Goal: Task Accomplishment & Management: Manage account settings

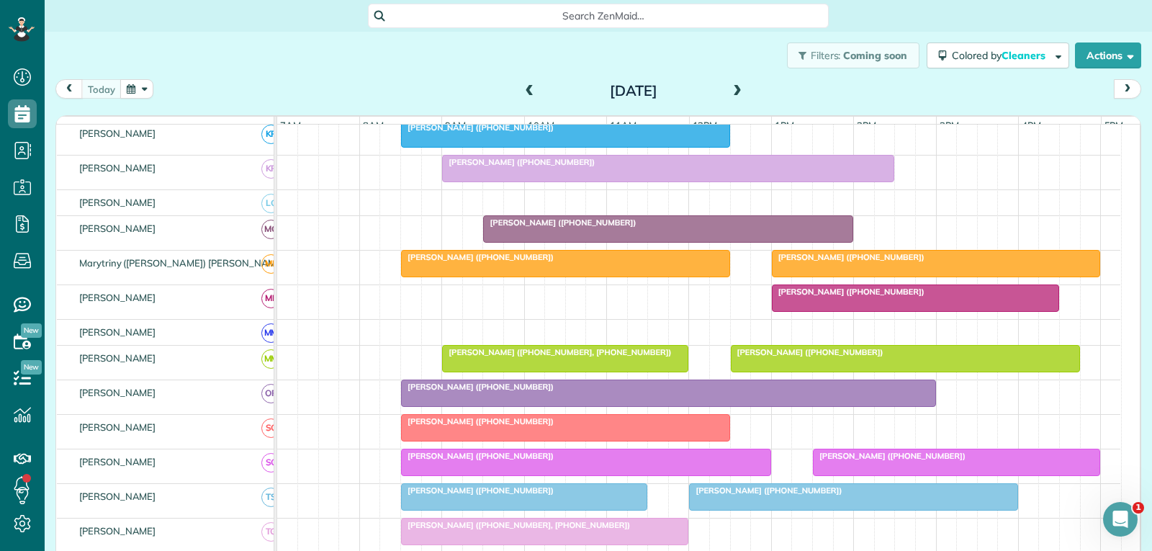
scroll to position [504, 0]
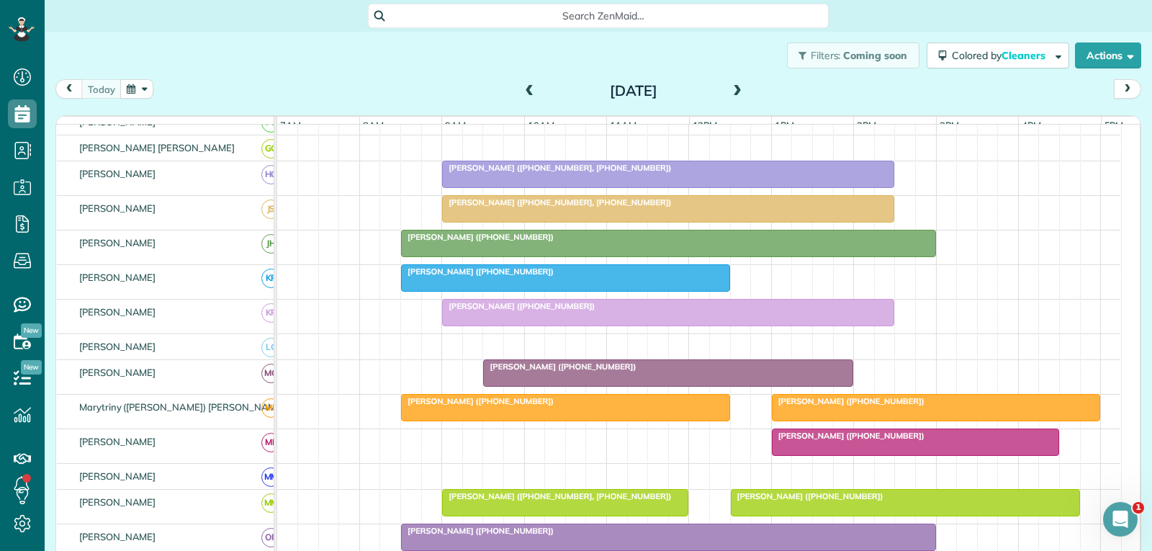
click at [580, 222] on div at bounding box center [668, 209] width 451 height 26
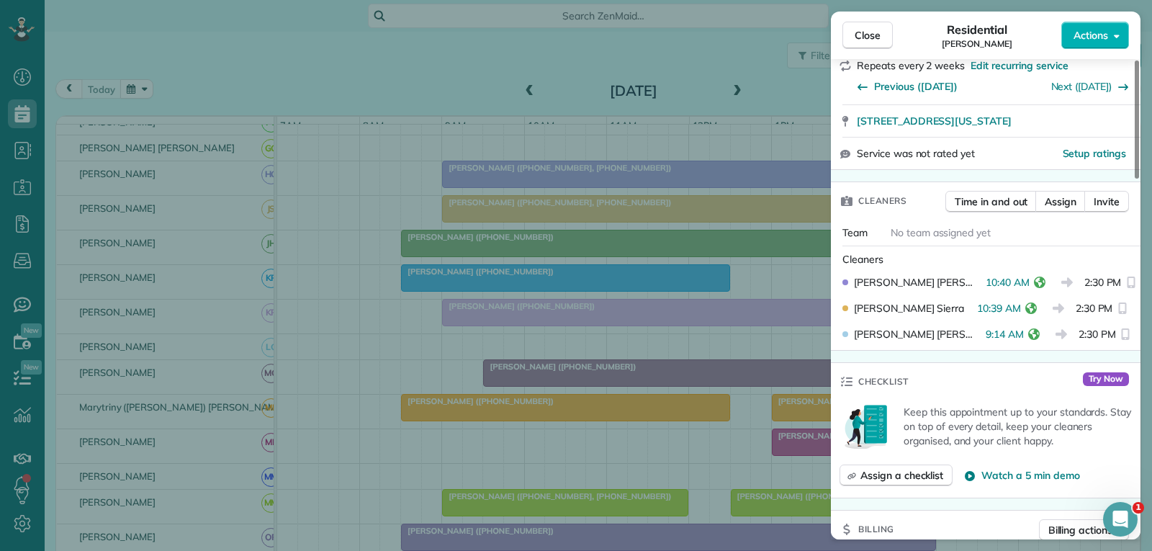
scroll to position [288, 0]
click at [860, 40] on span "Close" at bounding box center [868, 35] width 26 height 14
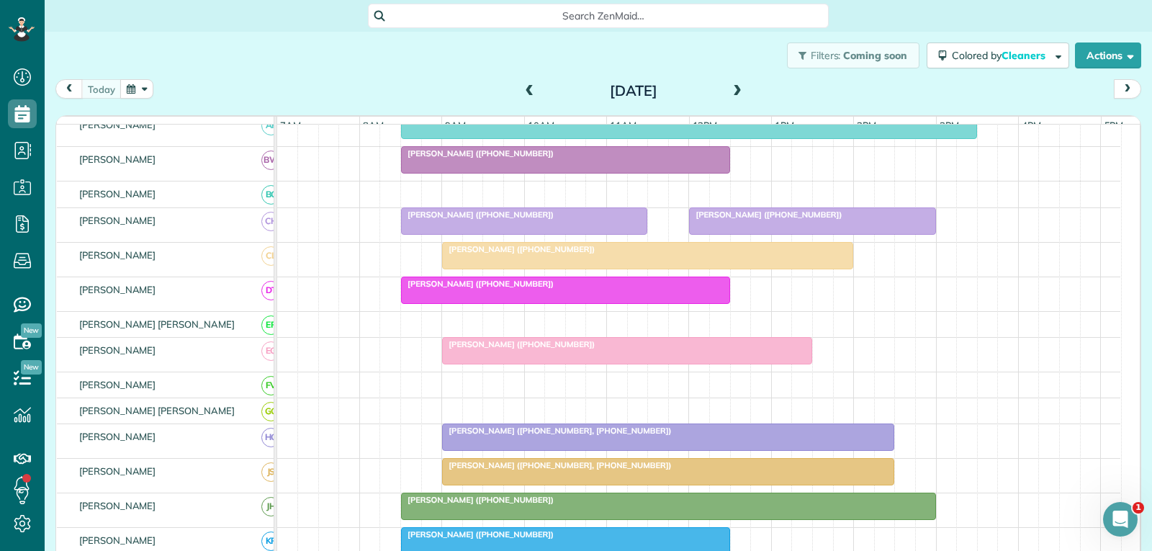
scroll to position [144, 0]
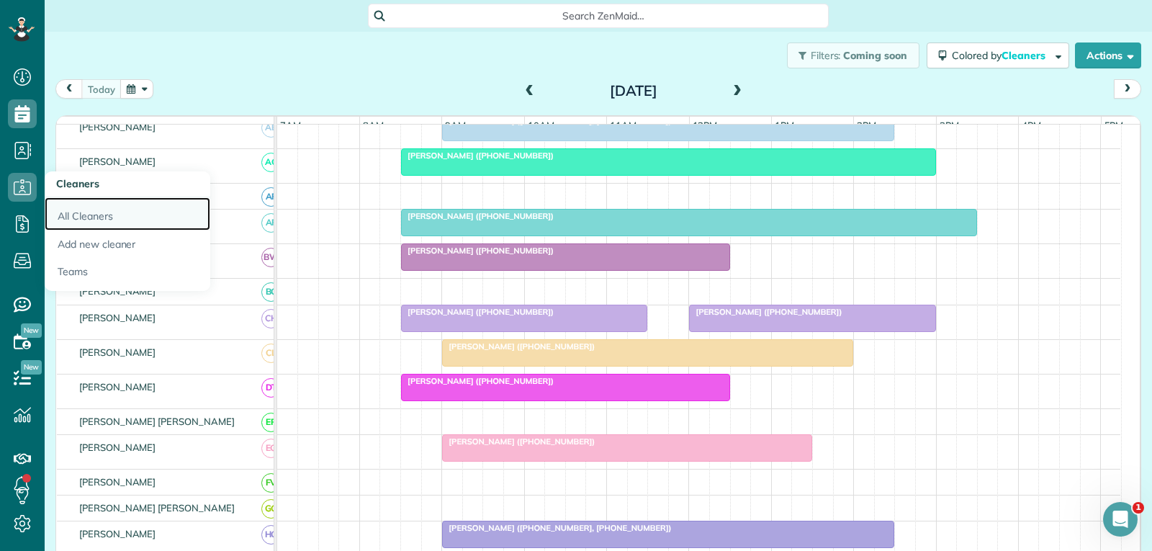
click at [86, 211] on link "All Cleaners" at bounding box center [128, 213] width 166 height 33
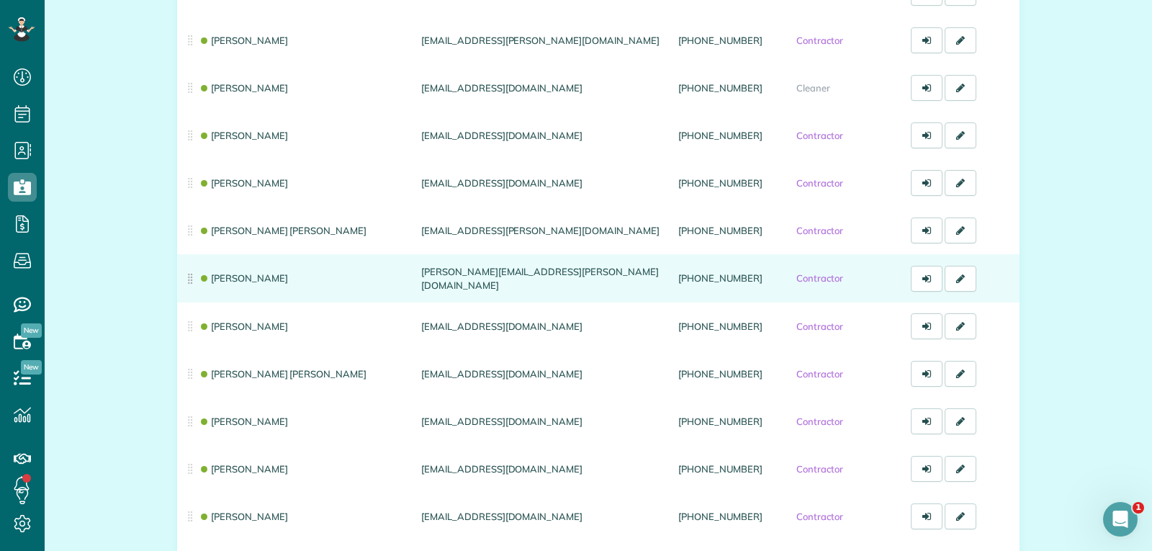
scroll to position [720, 0]
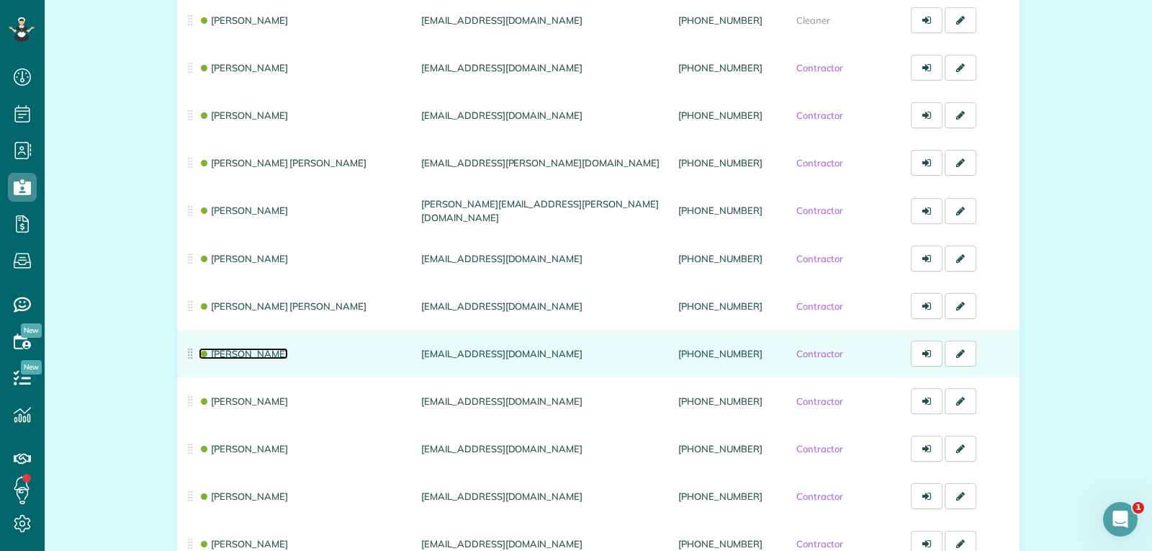
click at [243, 350] on link "Herlinda Garcia" at bounding box center [243, 354] width 89 height 12
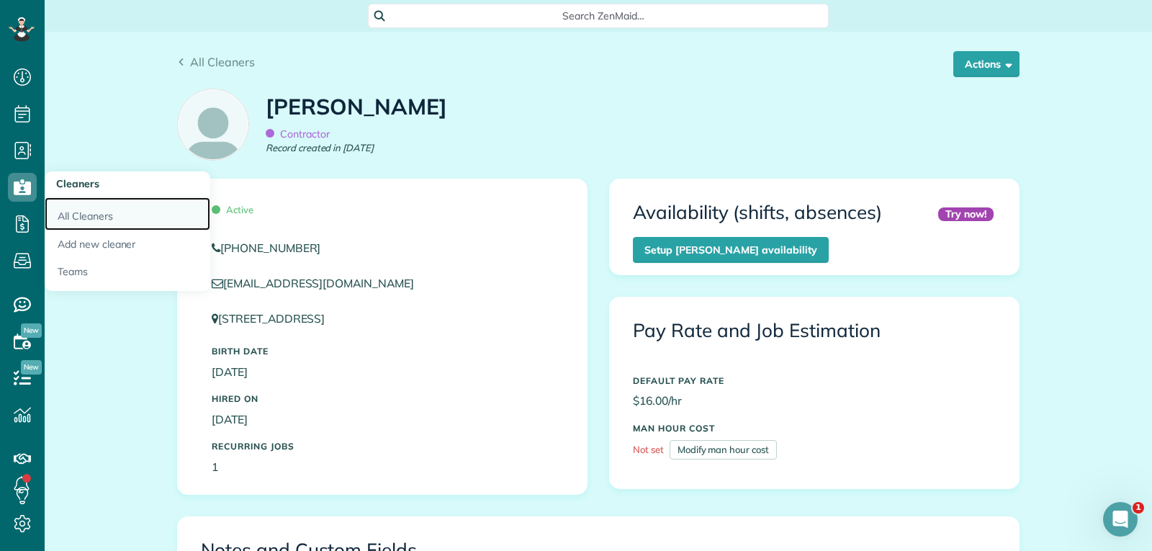
click at [78, 215] on link "All Cleaners" at bounding box center [128, 213] width 166 height 33
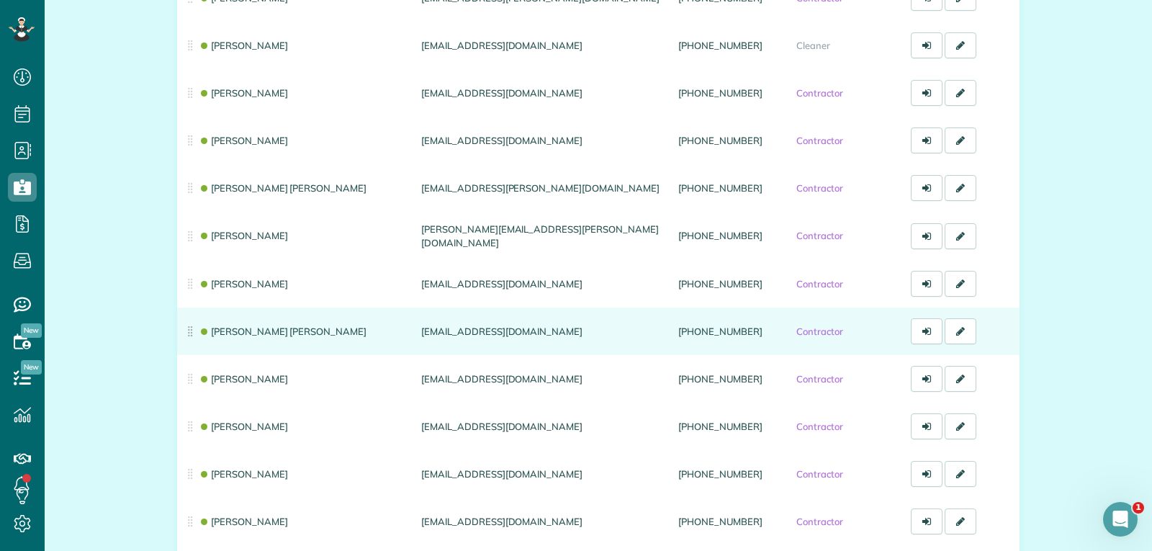
scroll to position [720, 0]
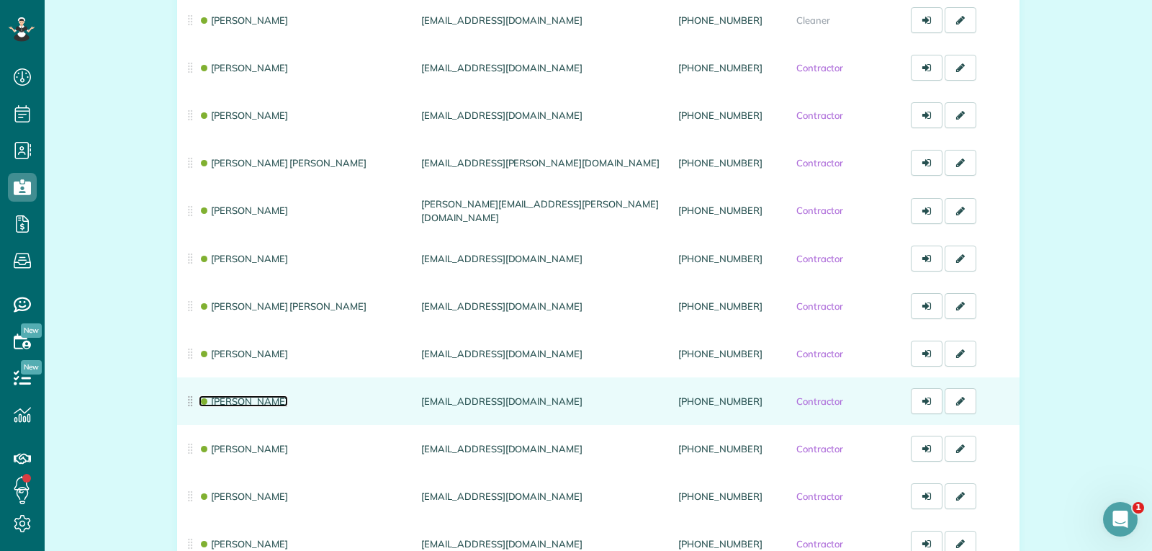
click at [248, 397] on link "[PERSON_NAME]" at bounding box center [243, 401] width 89 height 12
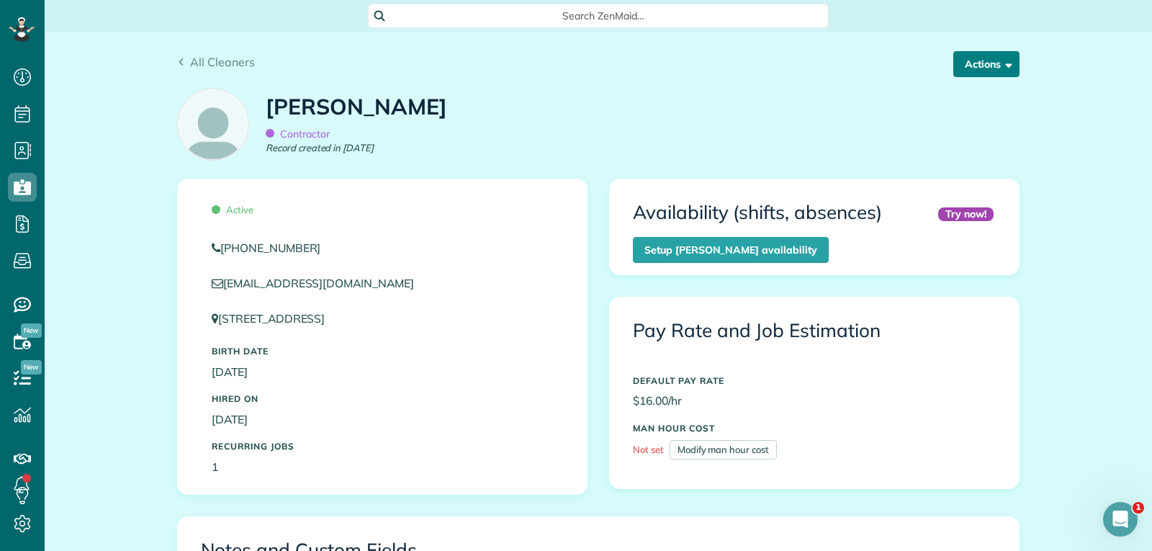
click at [1001, 60] on span "button" at bounding box center [1006, 63] width 11 height 11
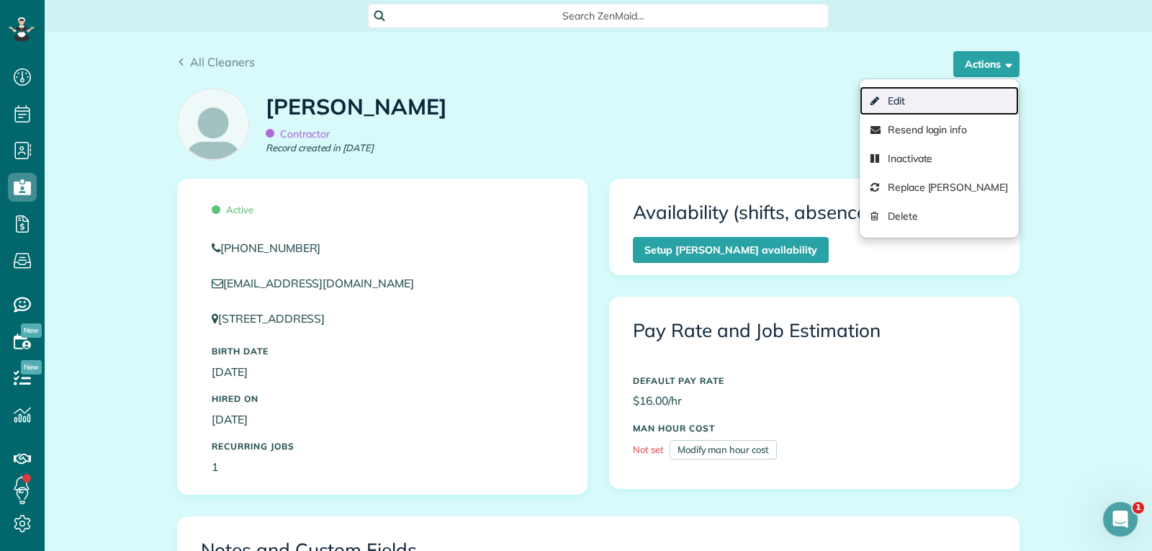
click at [917, 99] on link "Edit" at bounding box center [939, 100] width 159 height 29
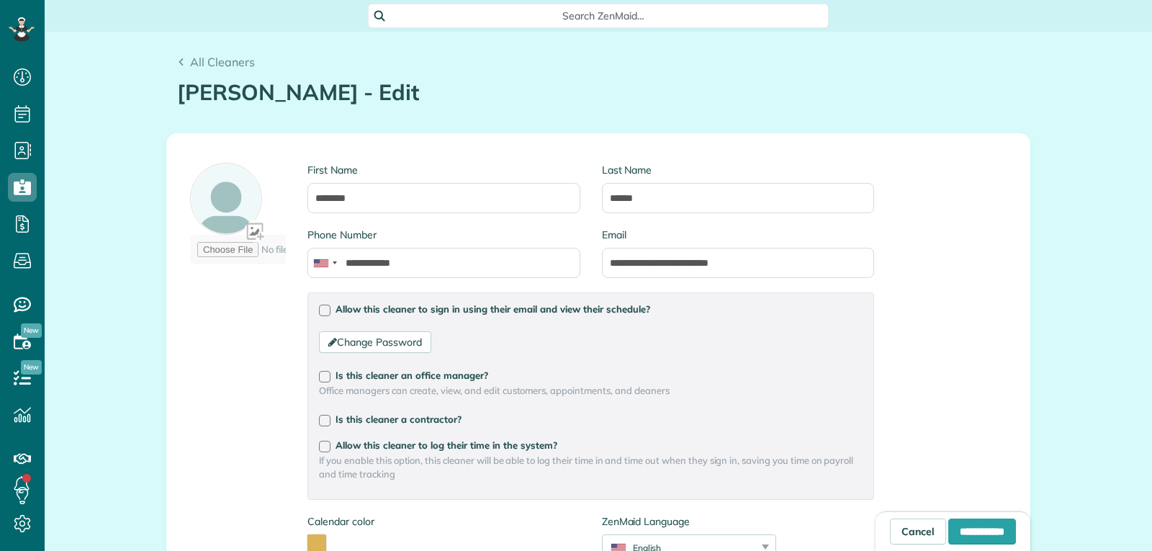
scroll to position [6, 6]
type input "**********"
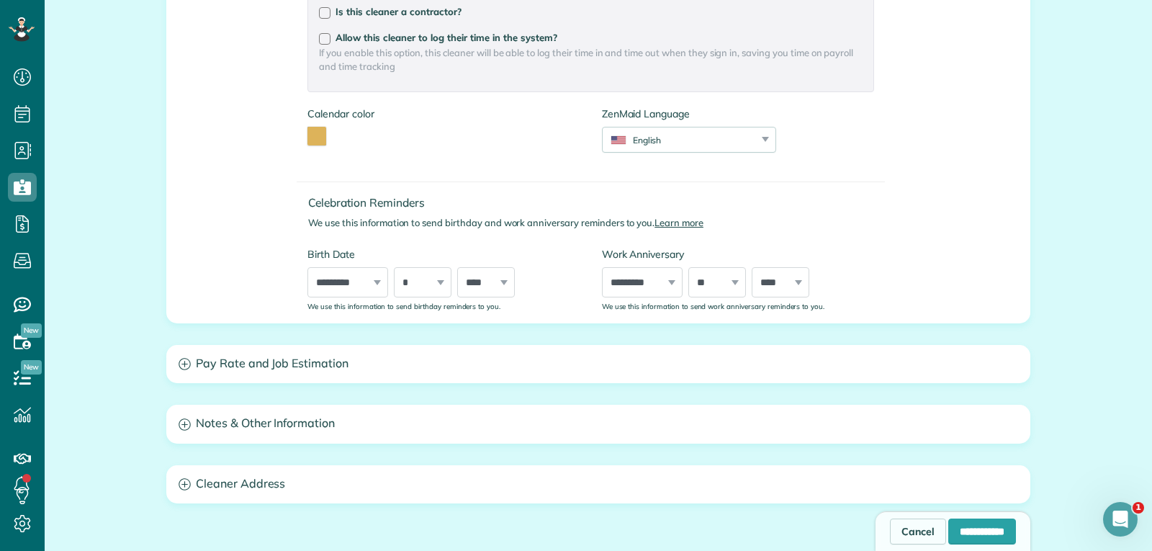
scroll to position [432, 0]
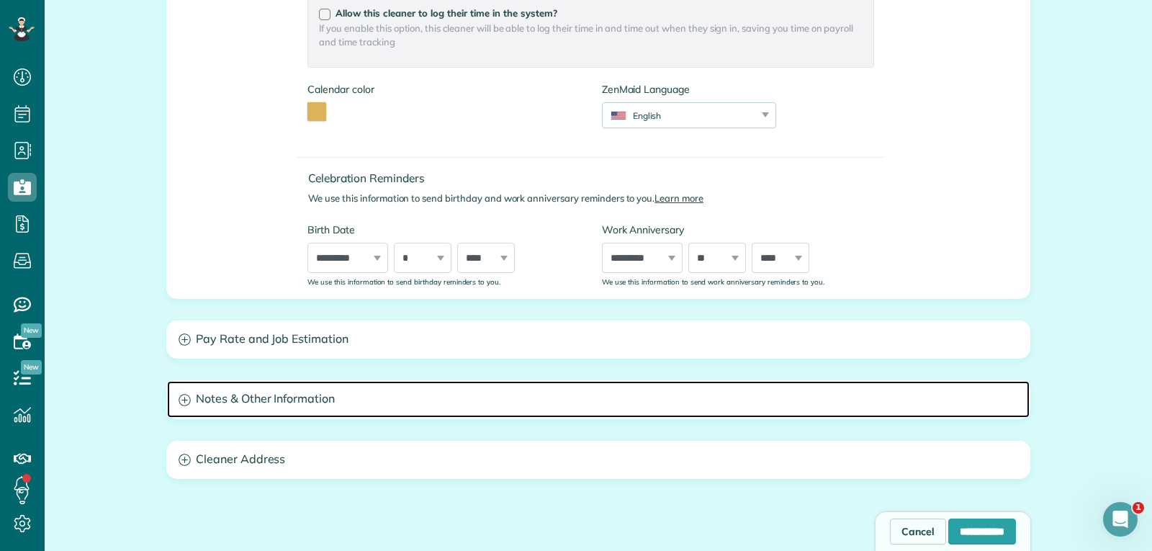
click at [289, 398] on h3 "Notes & Other Information" at bounding box center [598, 399] width 863 height 37
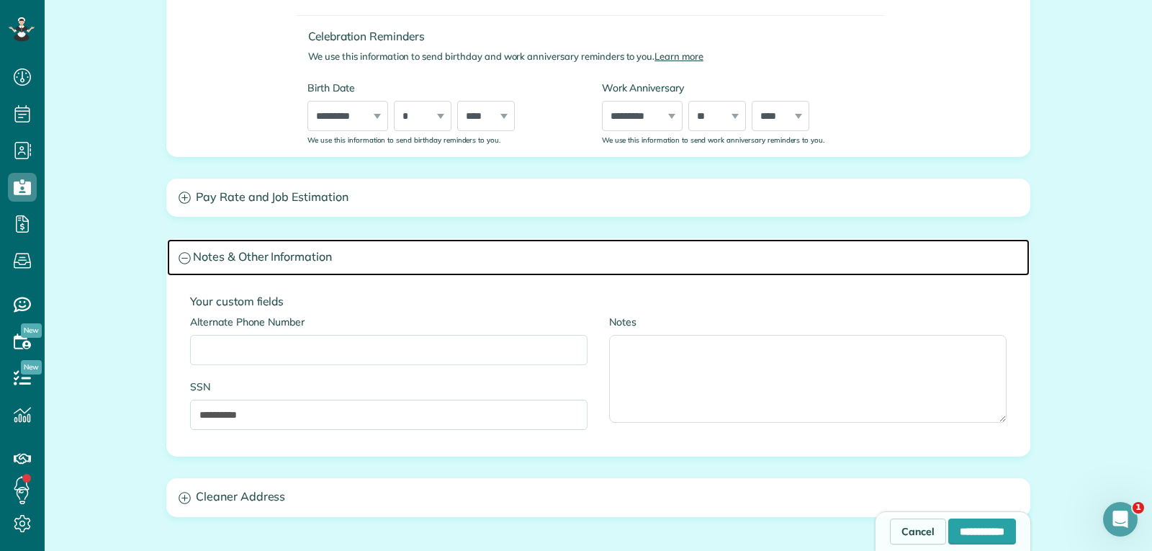
scroll to position [576, 0]
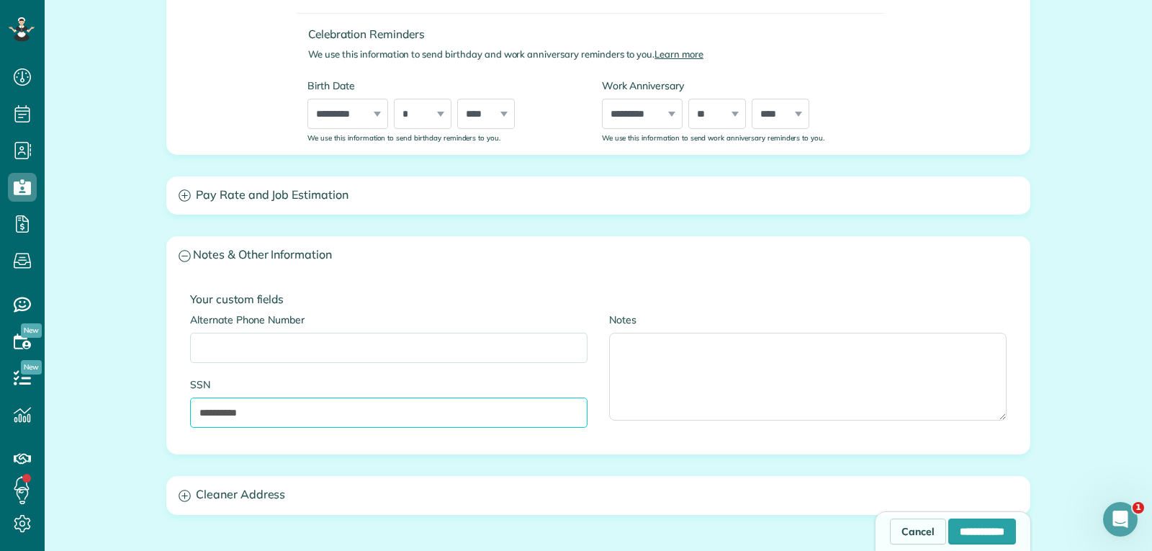
click at [287, 410] on input "**********" at bounding box center [388, 412] width 397 height 30
type input "*"
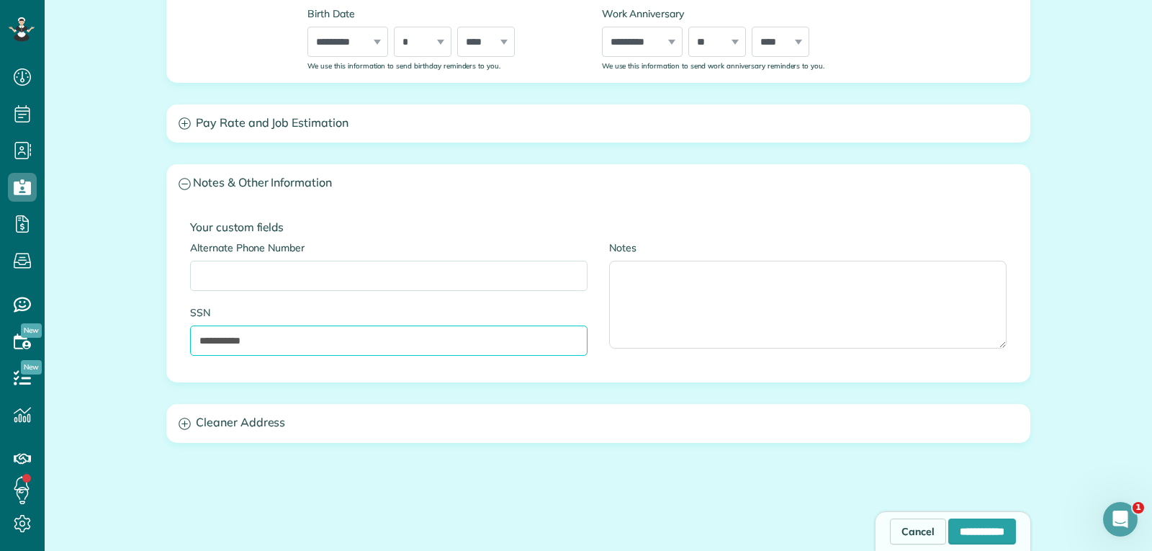
scroll to position [734, 0]
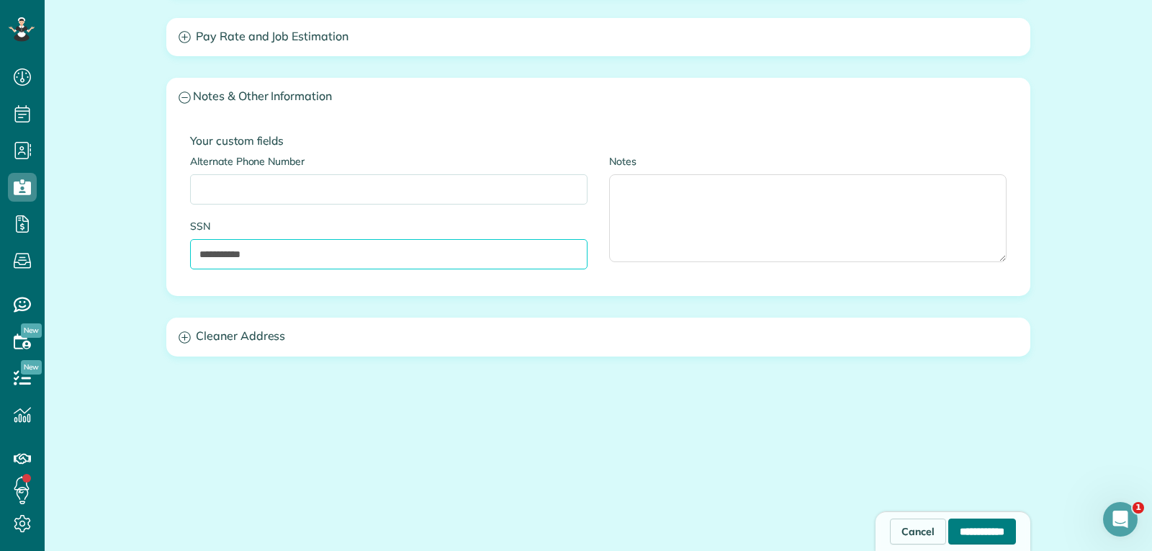
type input "**********"
click at [948, 528] on input "**********" at bounding box center [982, 531] width 68 height 26
type input "**********"
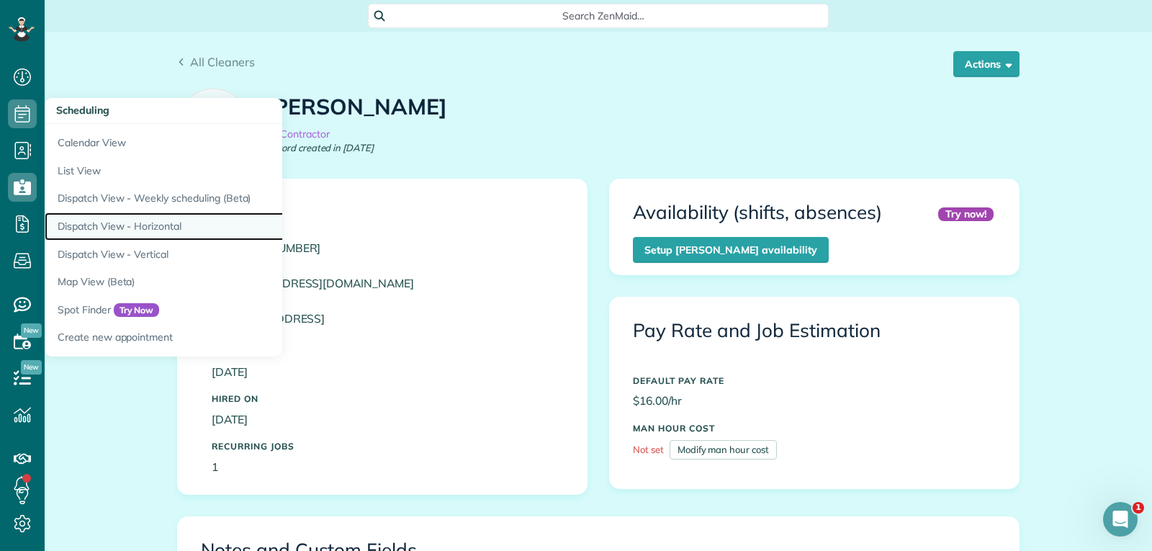
click at [158, 228] on link "Dispatch View - Horizontal" at bounding box center [225, 226] width 360 height 28
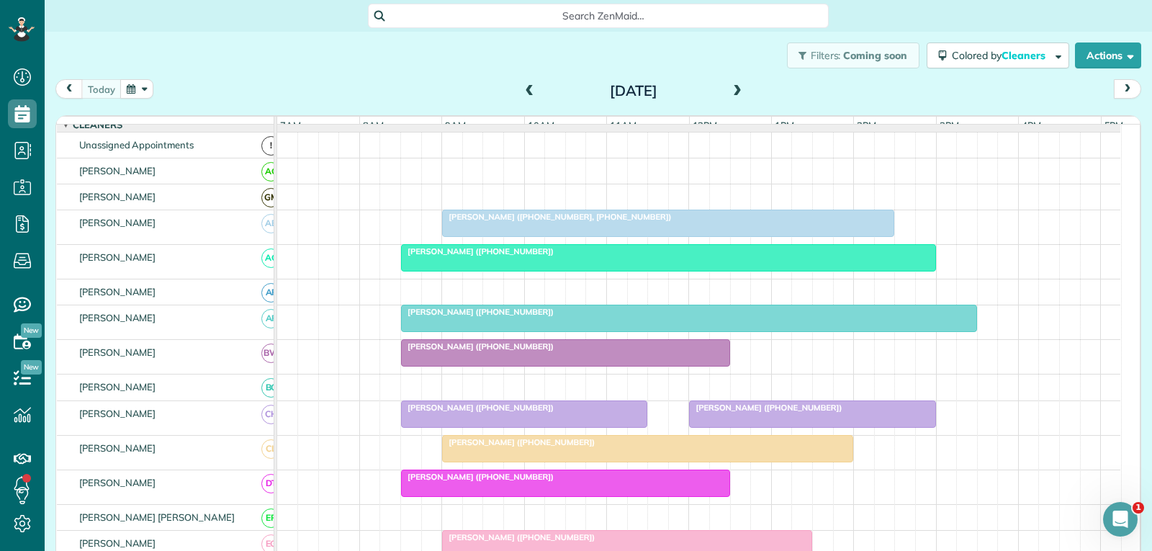
scroll to position [72, 0]
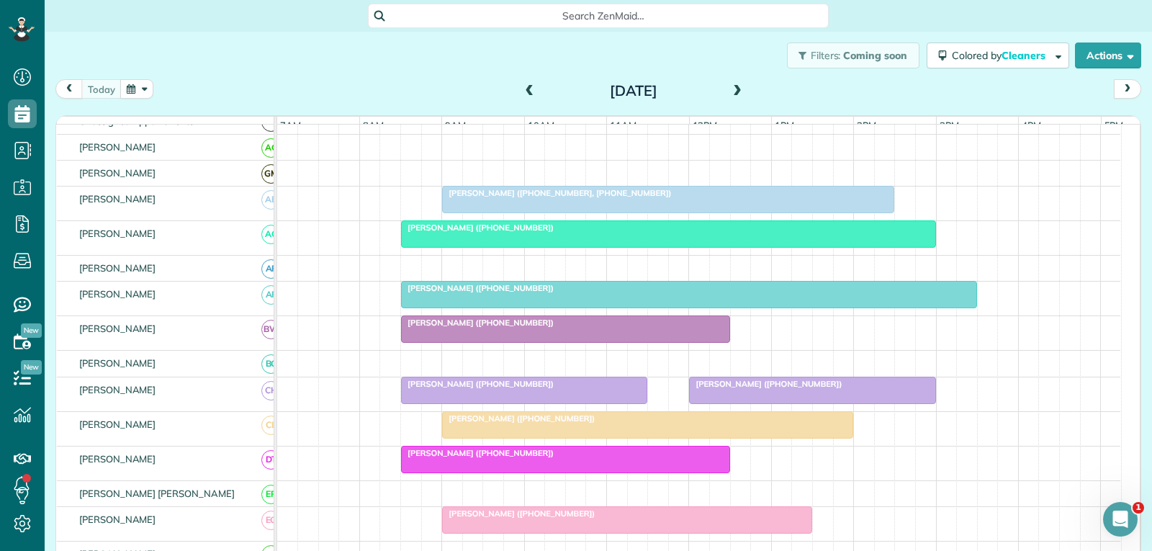
click at [559, 389] on div "[PERSON_NAME] ([PHONE_NUMBER])" at bounding box center [524, 384] width 238 height 10
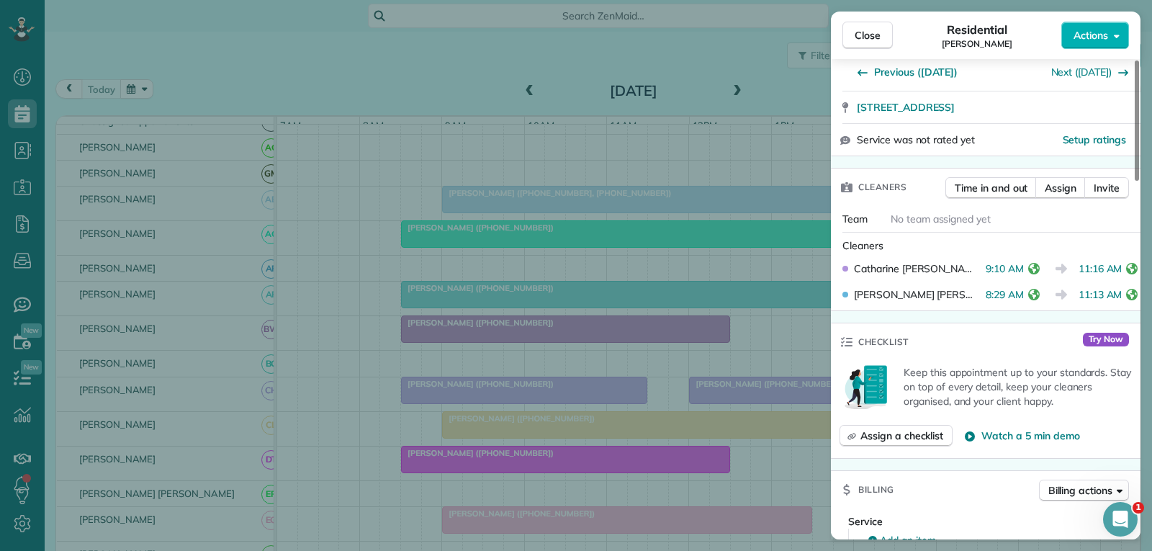
scroll to position [288, 0]
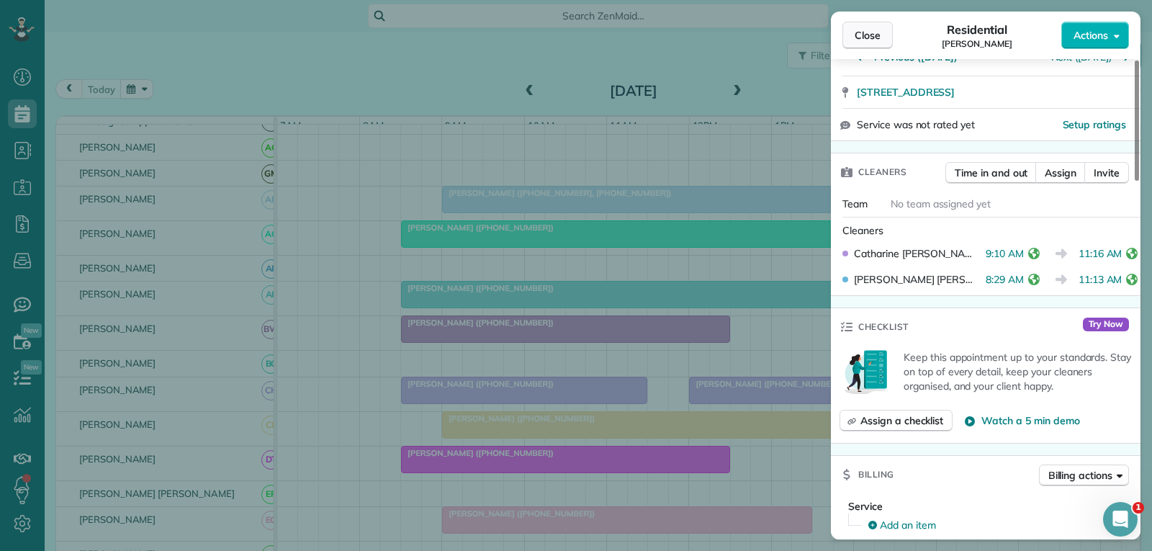
click at [873, 35] on span "Close" at bounding box center [868, 35] width 26 height 14
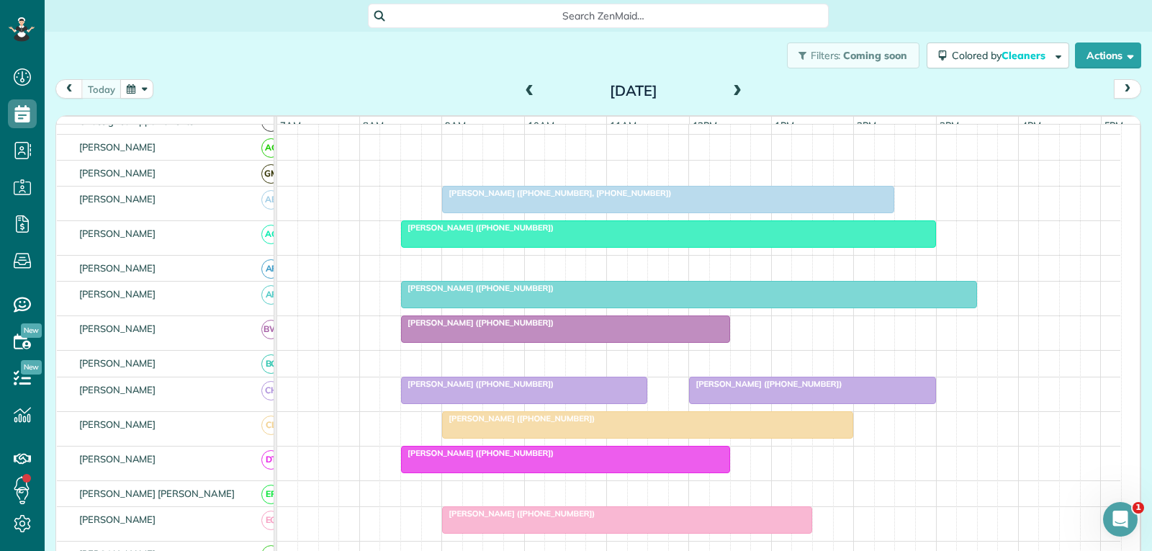
click at [749, 400] on div at bounding box center [812, 390] width 245 height 26
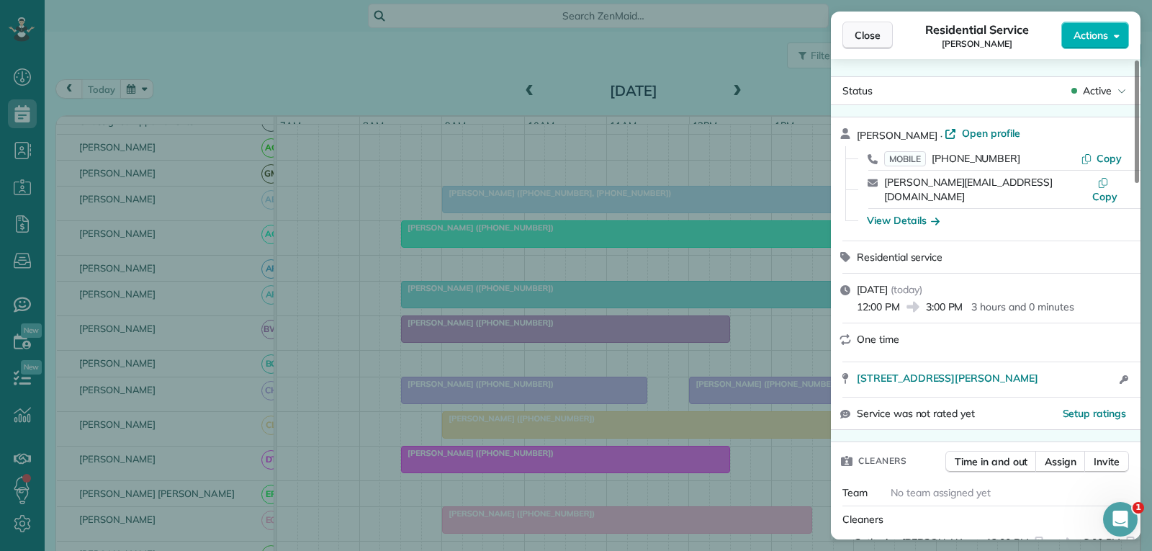
click at [881, 34] on button "Close" at bounding box center [867, 35] width 50 height 27
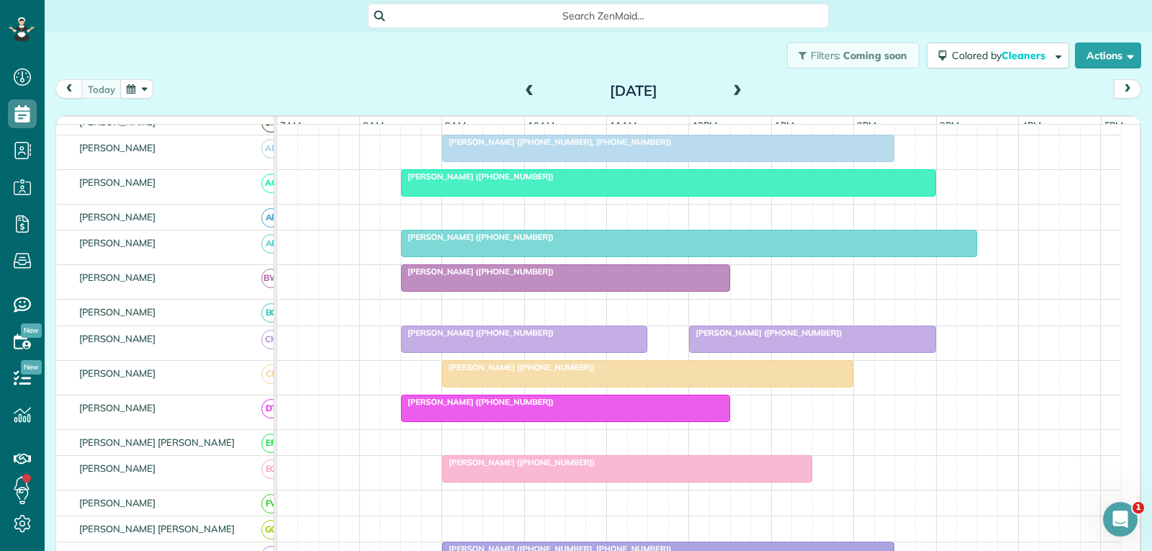
scroll to position [144, 0]
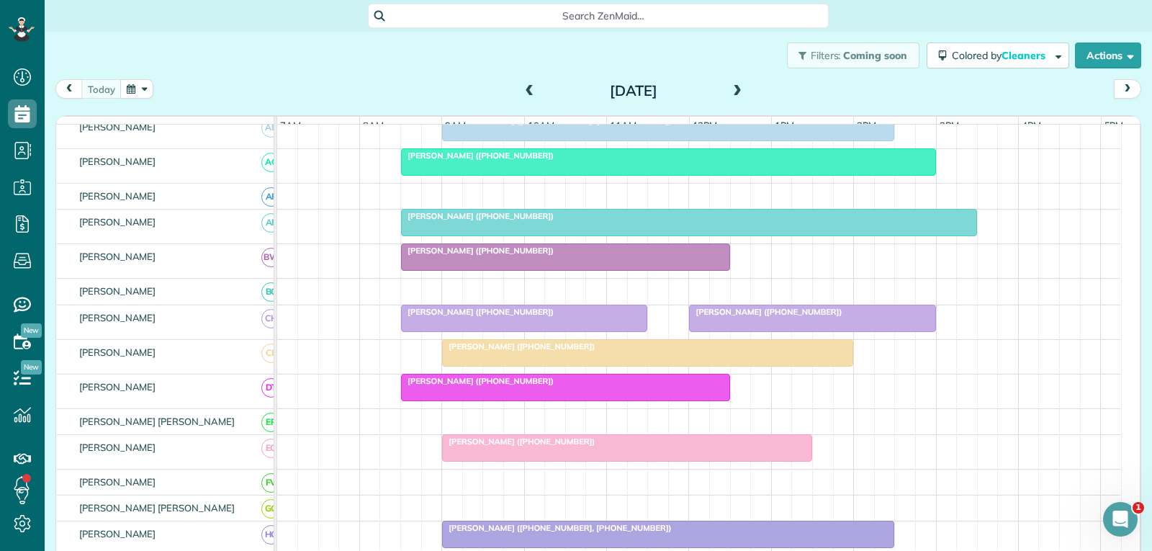
click at [634, 400] on div at bounding box center [566, 387] width 328 height 26
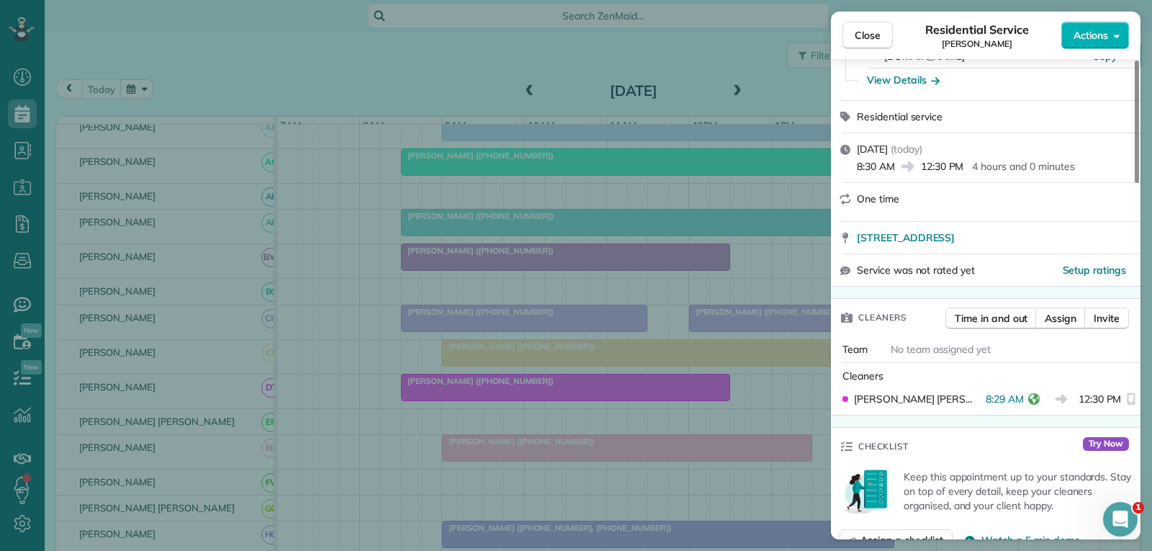
scroll to position [144, 0]
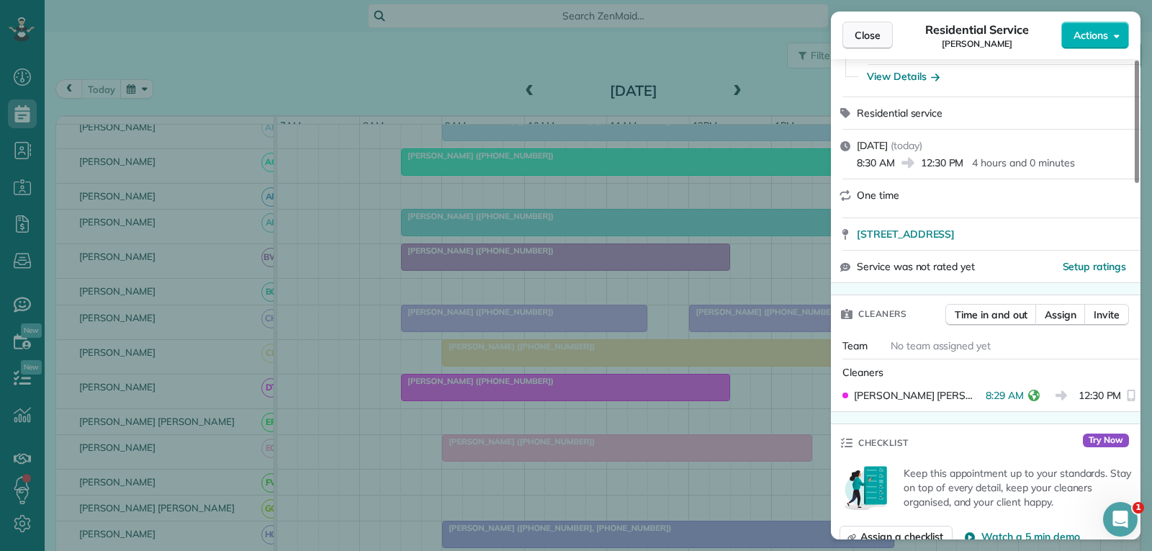
click at [872, 35] on span "Close" at bounding box center [868, 35] width 26 height 14
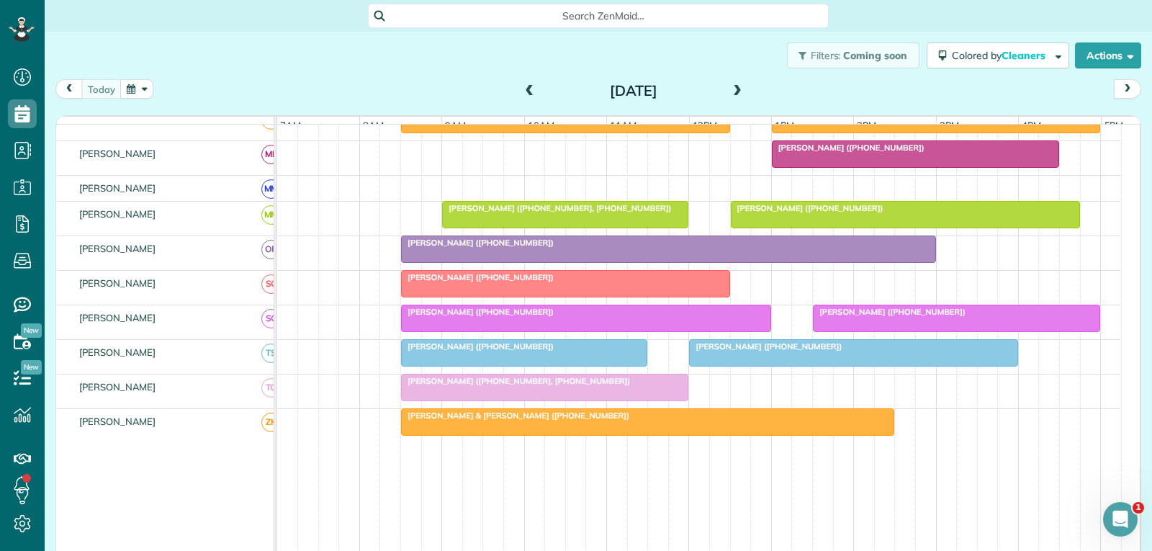
click at [765, 364] on div at bounding box center [854, 353] width 328 height 26
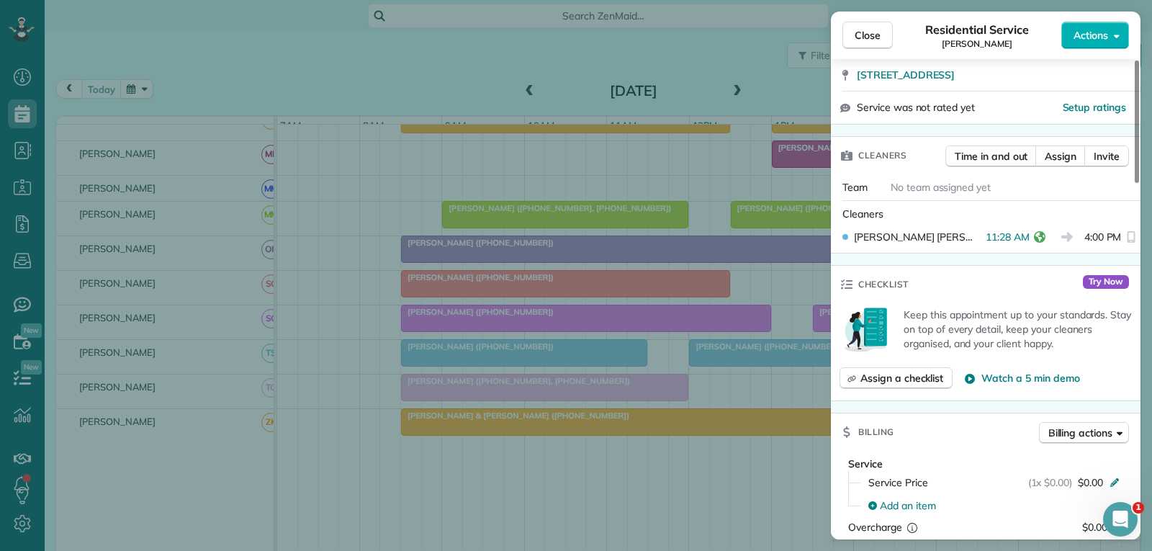
drag, startPoint x: 869, startPoint y: 32, endPoint x: 820, endPoint y: 89, distance: 75.0
click at [869, 32] on span "Close" at bounding box center [868, 35] width 26 height 14
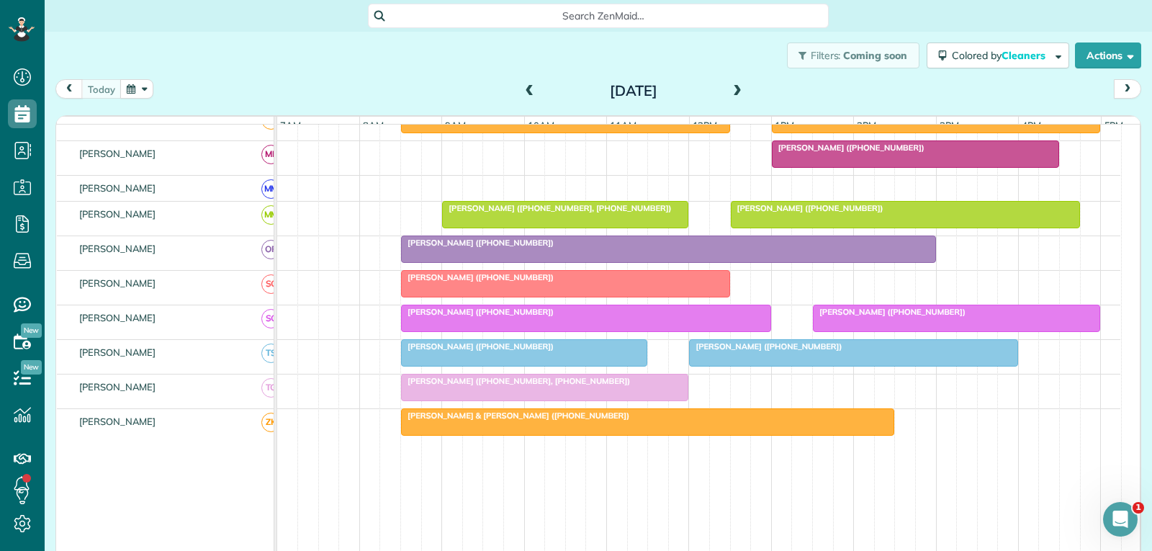
click at [598, 400] on div at bounding box center [545, 387] width 286 height 26
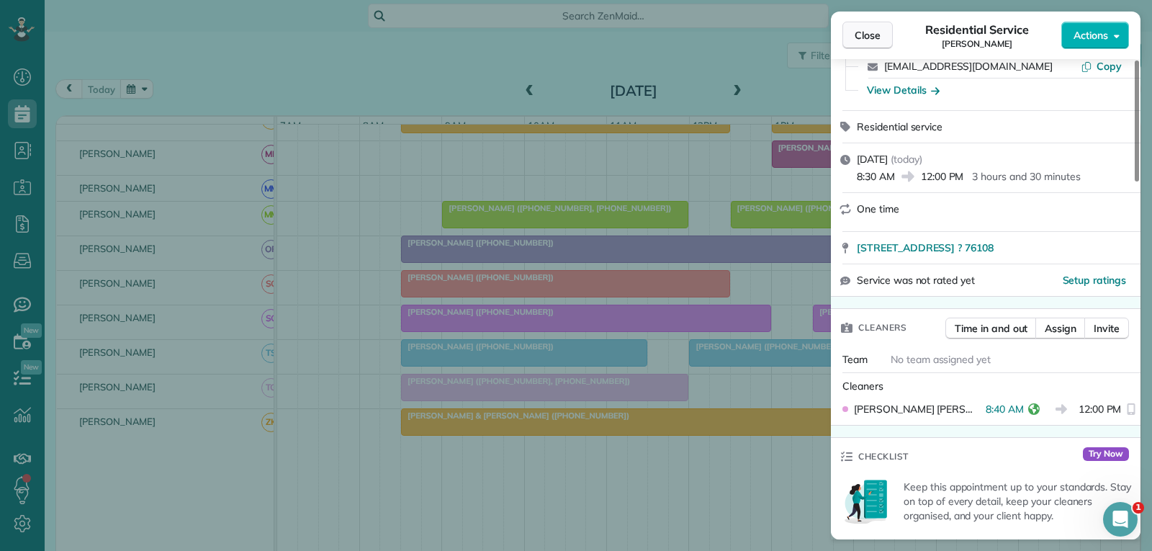
click at [871, 29] on span "Close" at bounding box center [868, 35] width 26 height 14
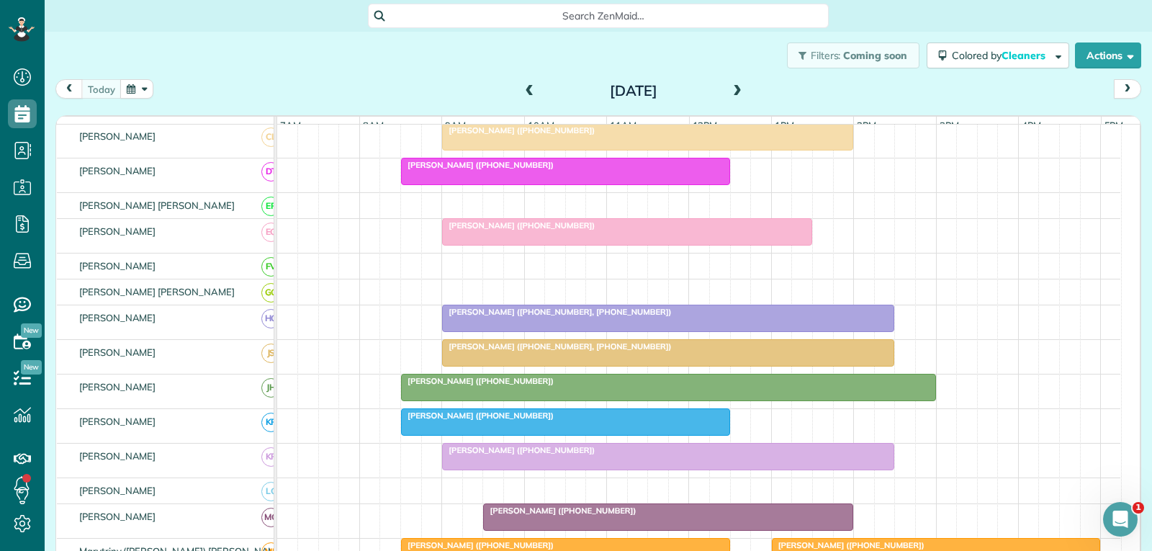
scroll to position [216, 0]
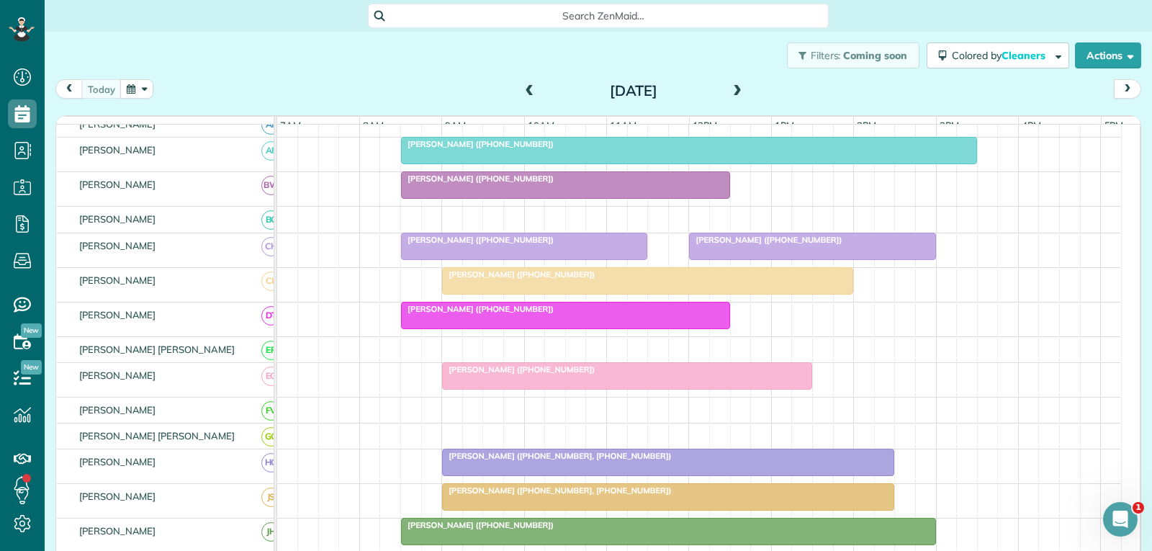
click at [729, 258] on div at bounding box center [812, 246] width 245 height 26
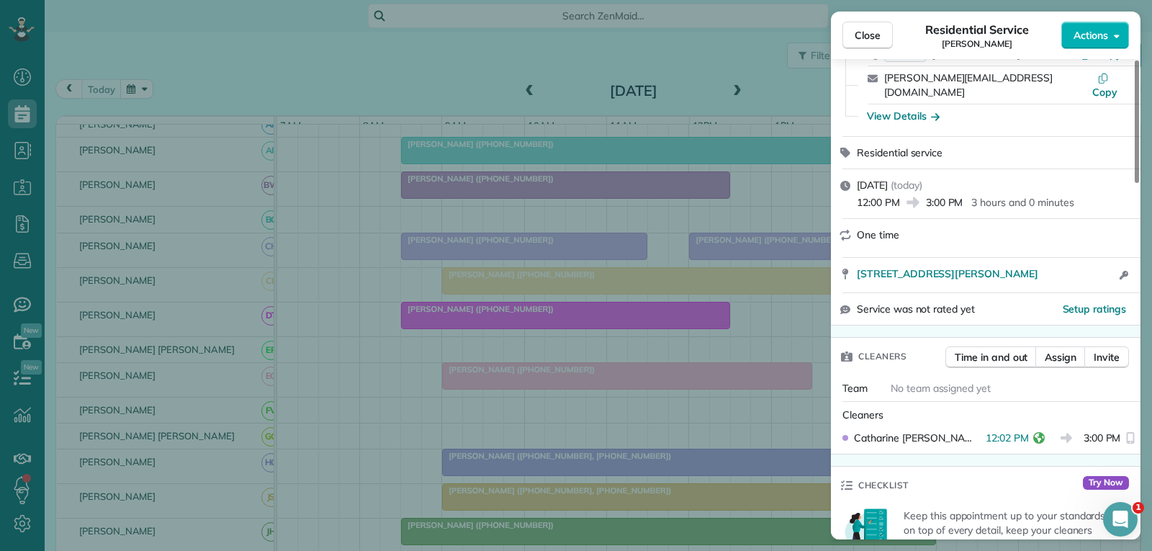
scroll to position [144, 0]
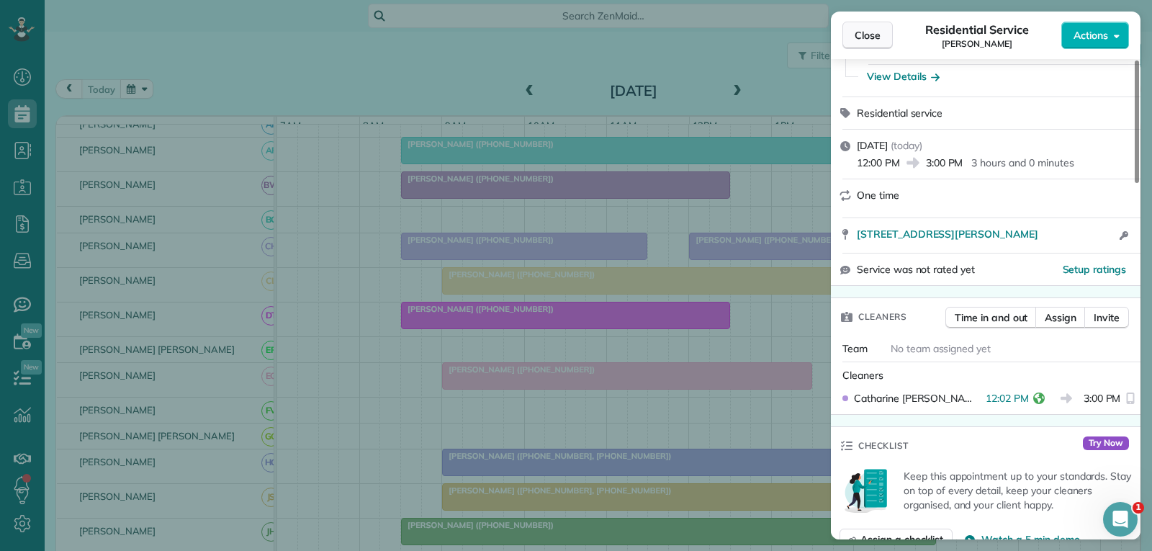
click at [869, 35] on span "Close" at bounding box center [868, 35] width 26 height 14
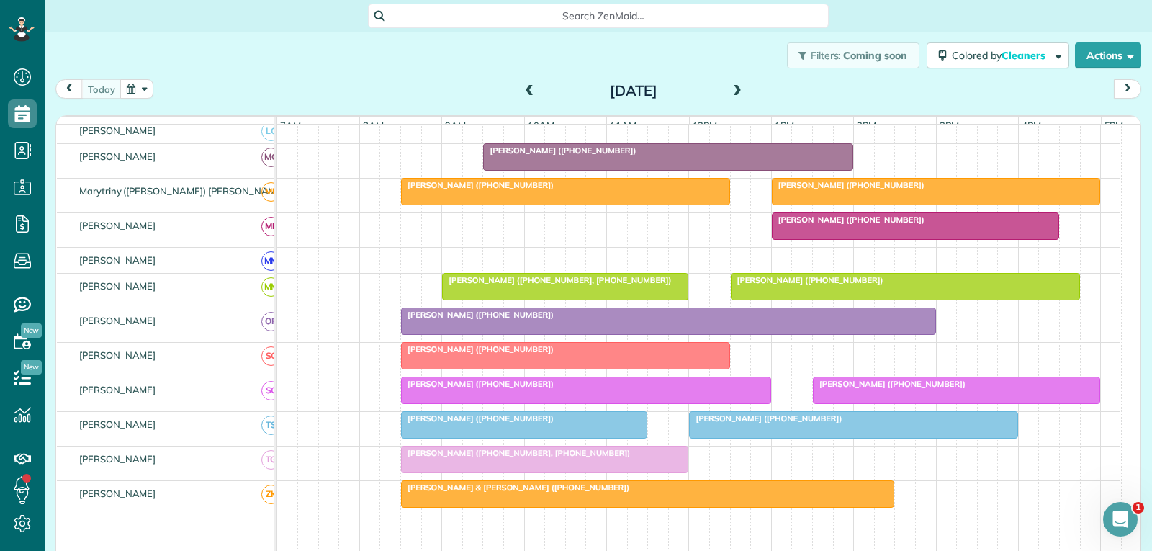
scroll to position [792, 0]
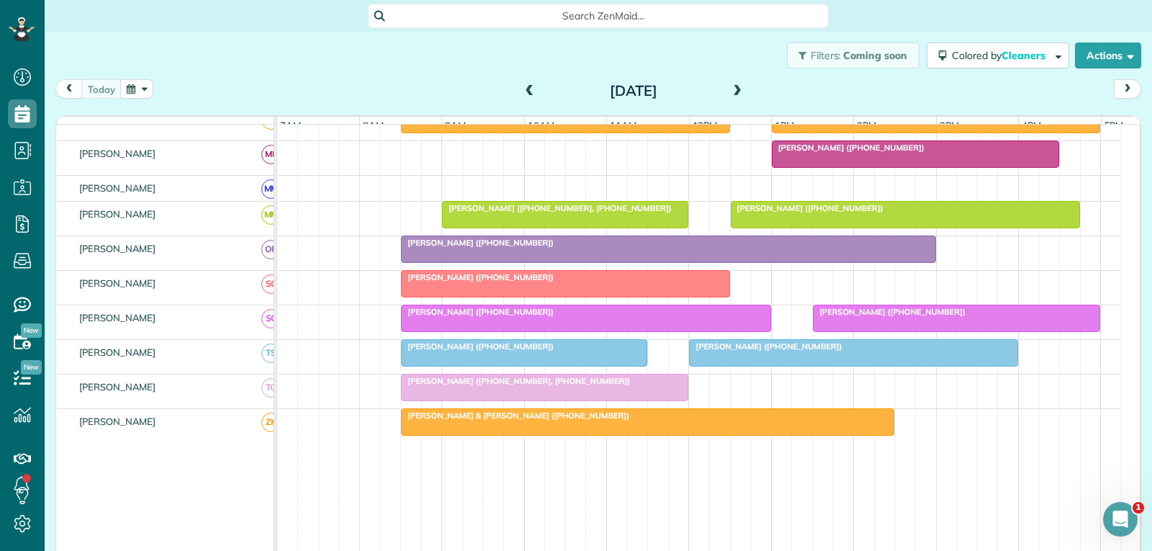
click at [777, 351] on div "[PERSON_NAME] ([PHONE_NUMBER])" at bounding box center [853, 346] width 320 height 10
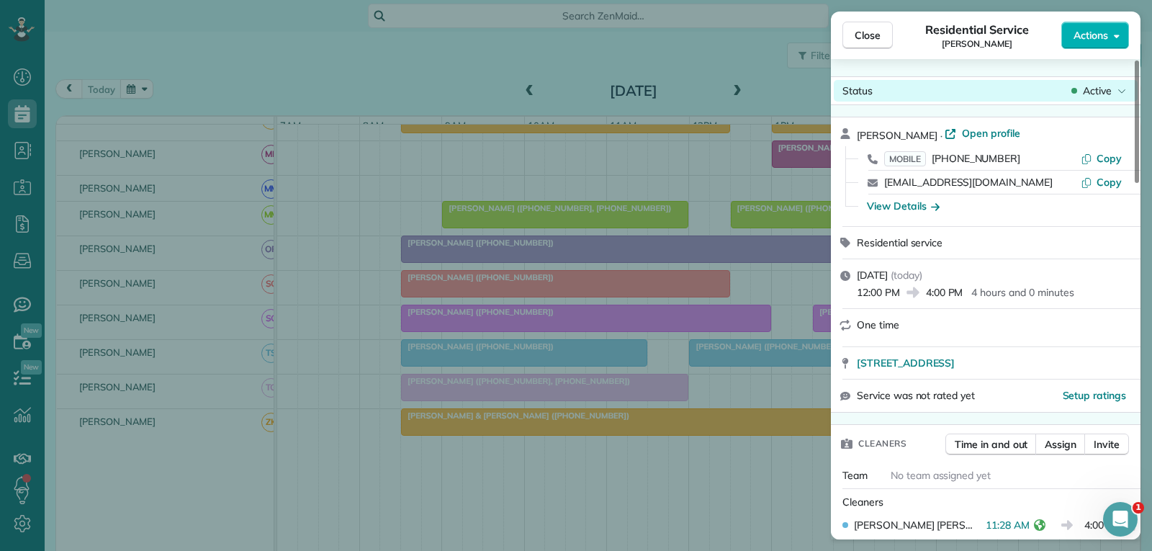
drag, startPoint x: 859, startPoint y: 38, endPoint x: 834, endPoint y: 100, distance: 66.8
click at [859, 38] on span "Close" at bounding box center [868, 35] width 26 height 14
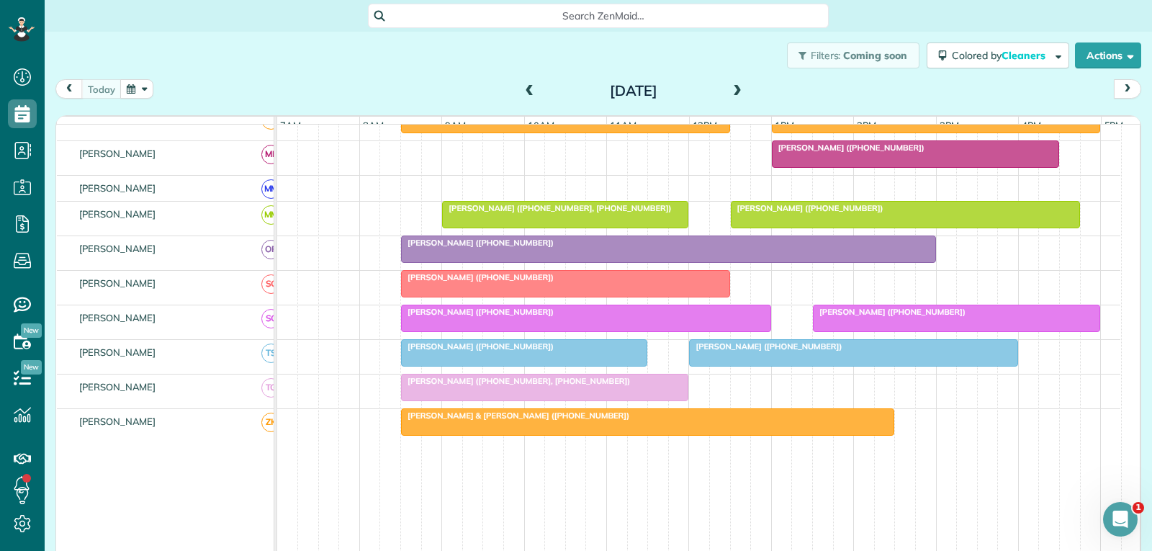
click at [698, 17] on span "Search ZenMaid…" at bounding box center [603, 16] width 438 height 14
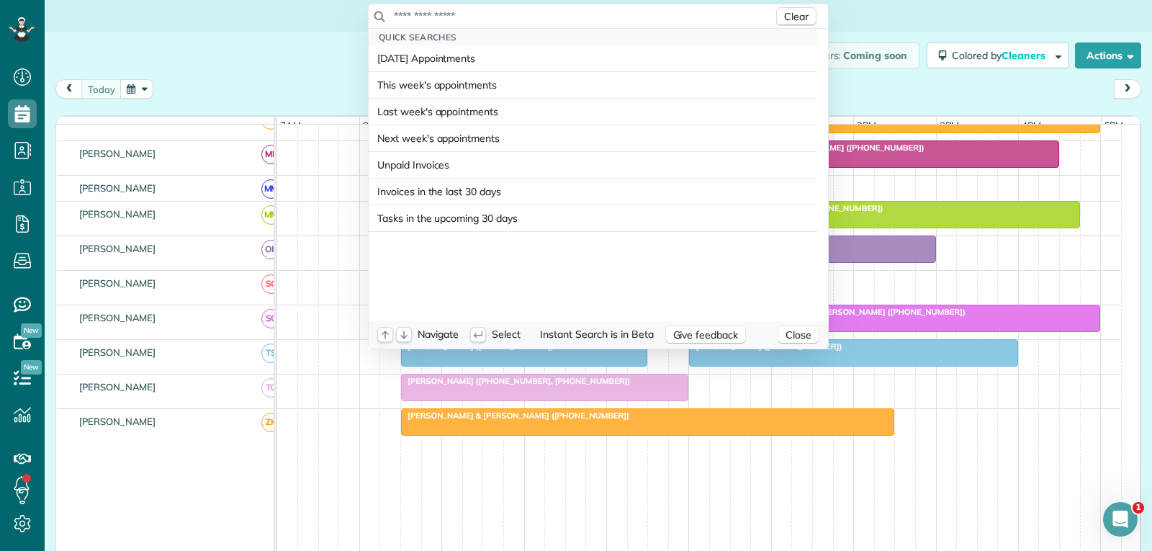
click at [479, 16] on input "text" at bounding box center [583, 16] width 380 height 14
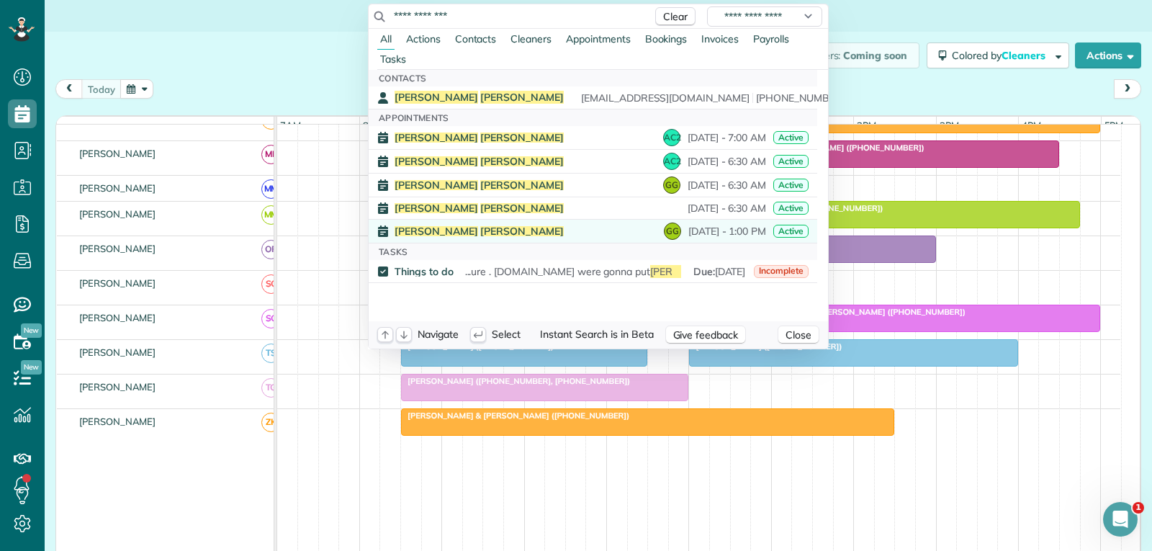
type input "**********"
click at [688, 230] on span "September 05 - 1:00 PM" at bounding box center [727, 231] width 78 height 10
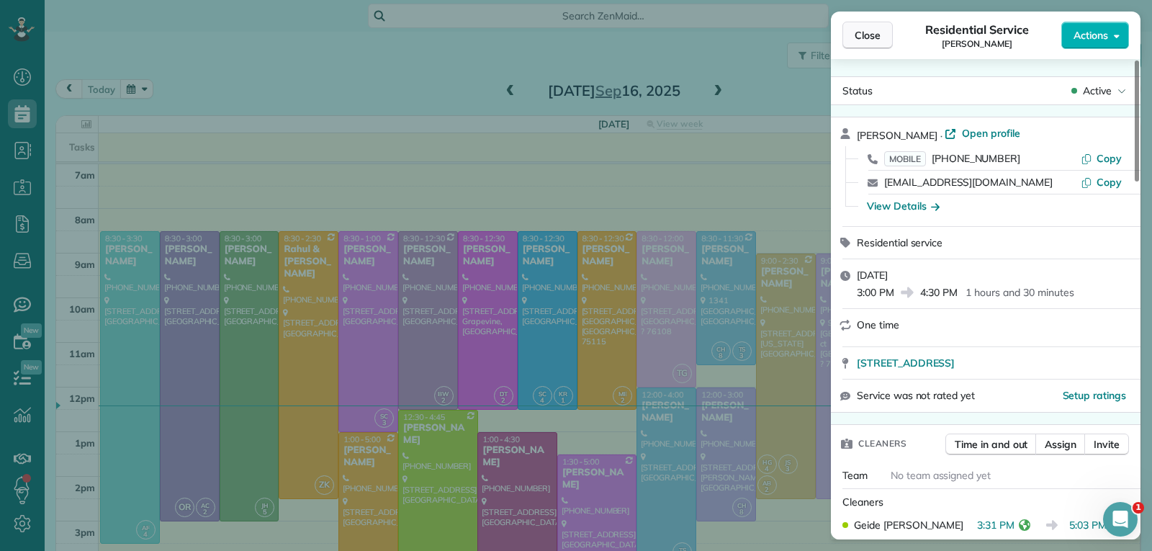
click at [868, 34] on span "Close" at bounding box center [868, 35] width 26 height 14
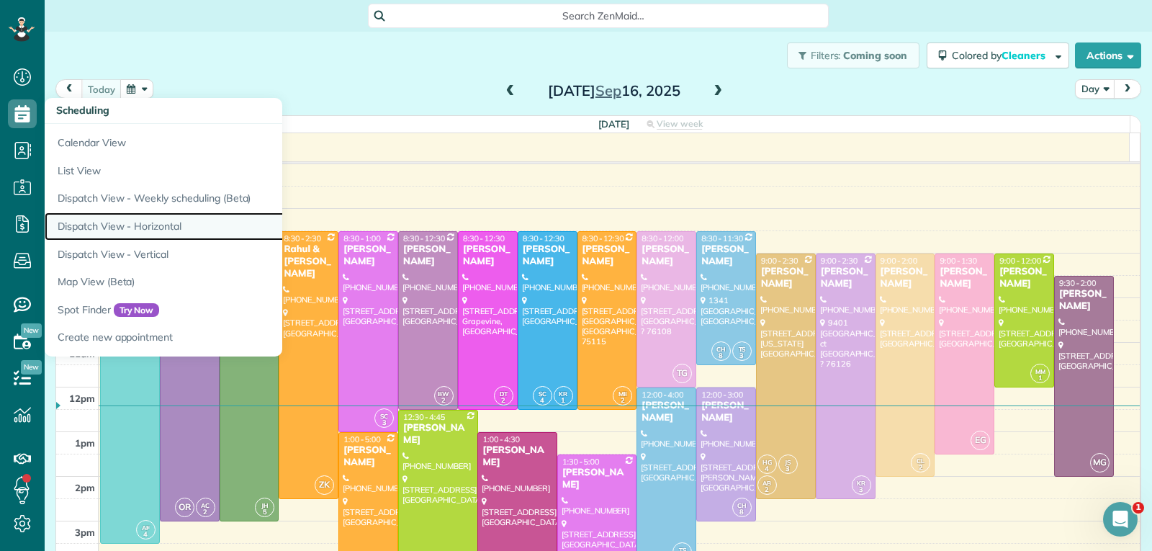
click at [125, 222] on link "Dispatch View - Horizontal" at bounding box center [225, 226] width 360 height 28
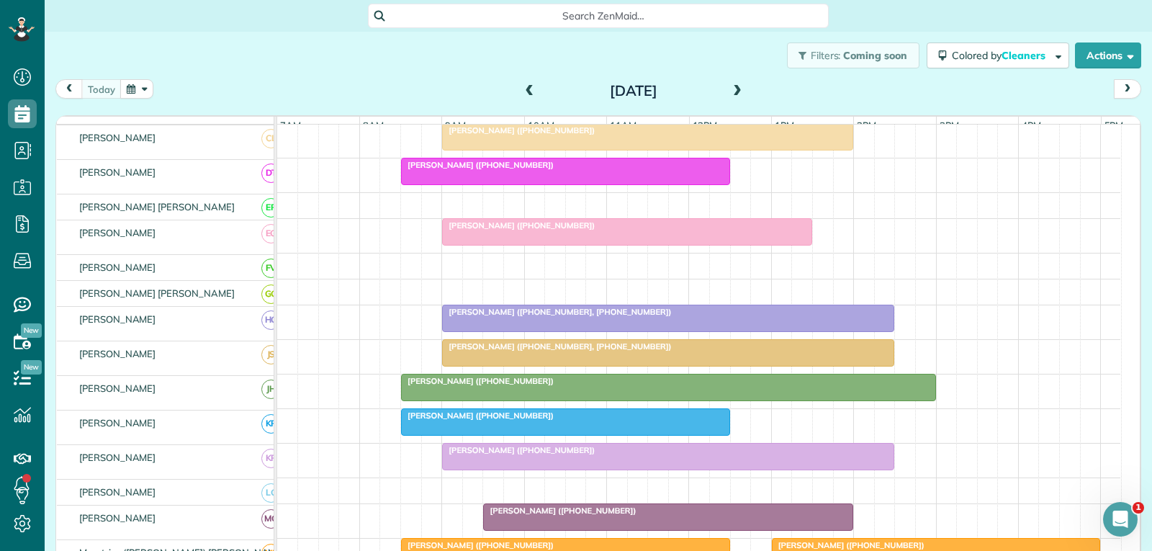
scroll to position [360, 0]
